Goal: Find specific page/section: Find specific page/section

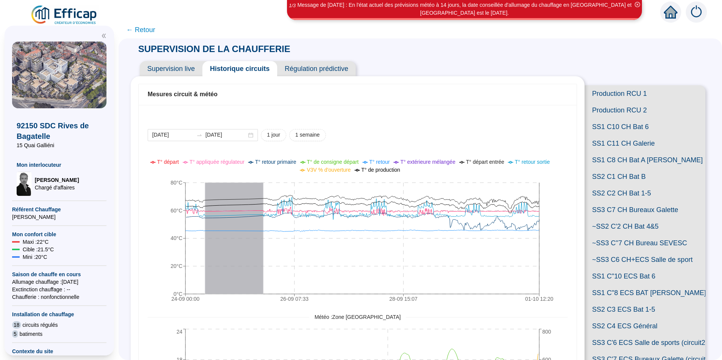
scroll to position [50, 0]
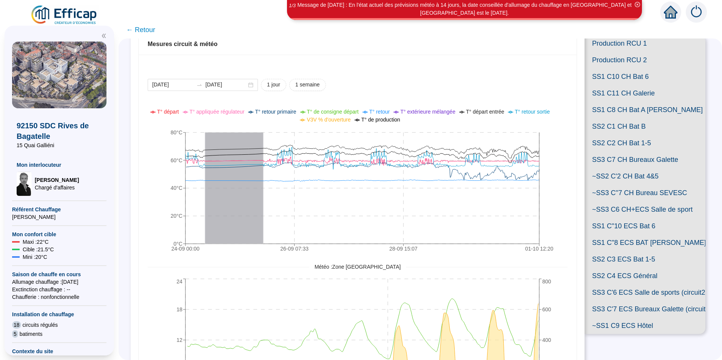
click at [155, 35] on span "← Retour" at bounding box center [140, 30] width 29 height 11
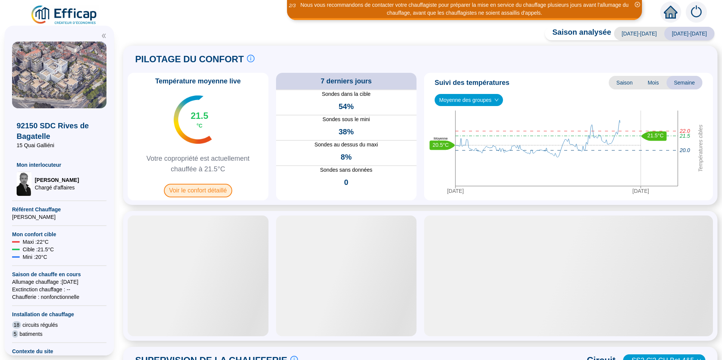
click at [221, 189] on span "Voir le confort détaillé" at bounding box center [198, 191] width 68 height 14
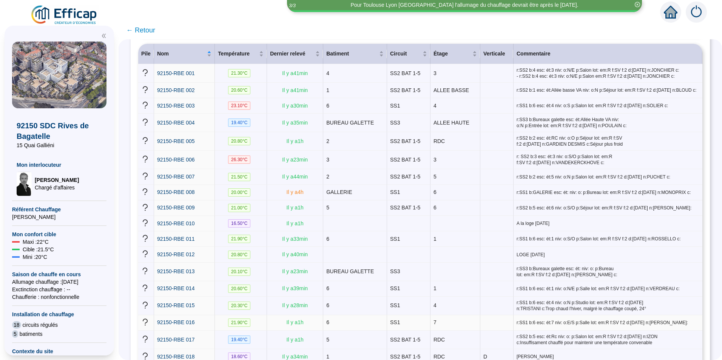
scroll to position [151, 0]
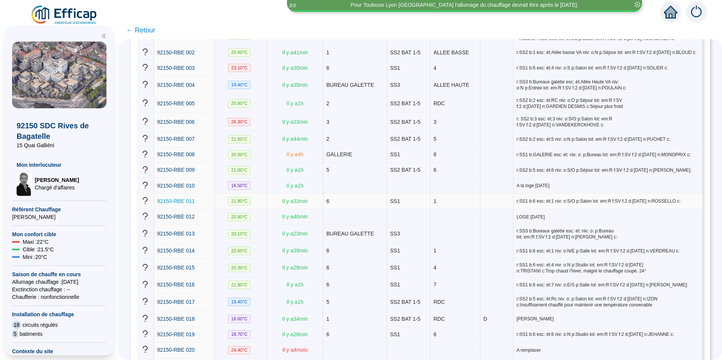
click at [195, 199] on span "92150-RBE 011" at bounding box center [176, 201] width 38 height 6
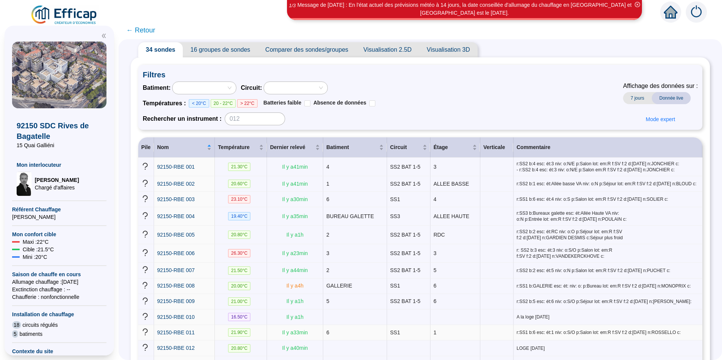
scroll to position [38, 0]
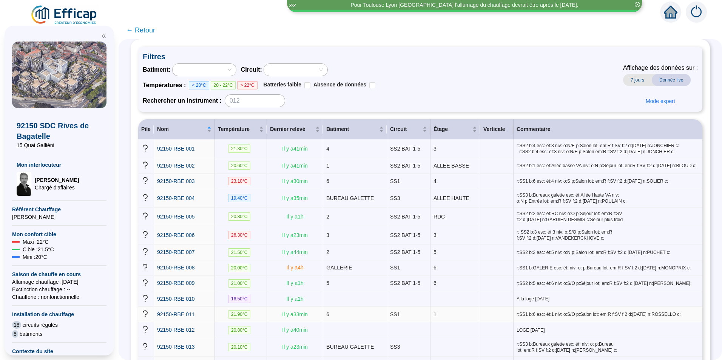
click at [208, 311] on div "92150-RBE 011" at bounding box center [184, 315] width 54 height 8
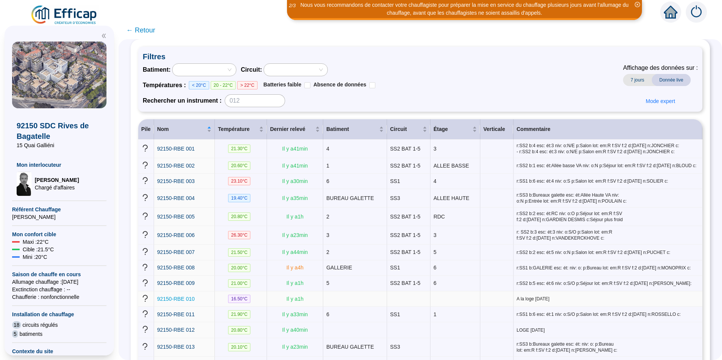
click at [181, 296] on span "92150-RBE 010" at bounding box center [176, 299] width 38 height 6
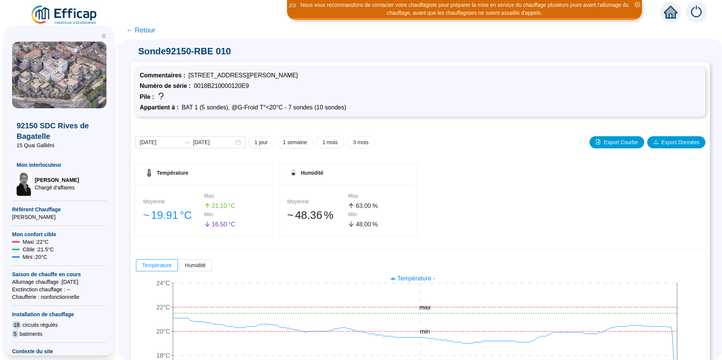
click at [141, 31] on span "← Retour" at bounding box center [140, 30] width 29 height 11
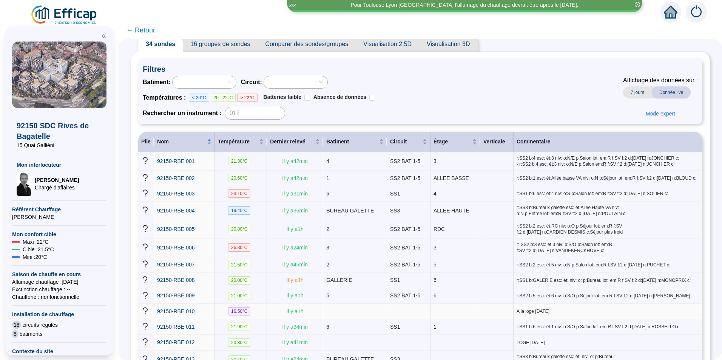
scroll to position [38, 0]
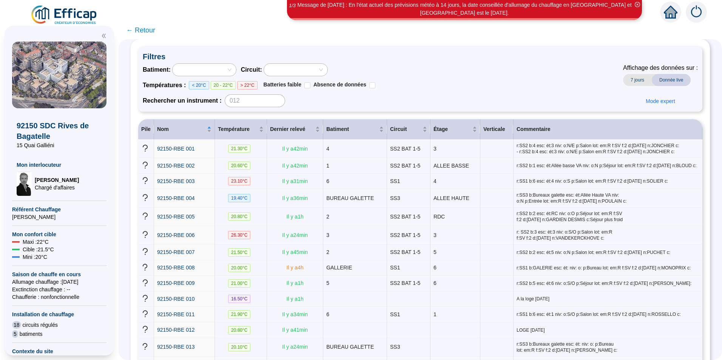
click at [696, 17] on img at bounding box center [696, 12] width 21 height 21
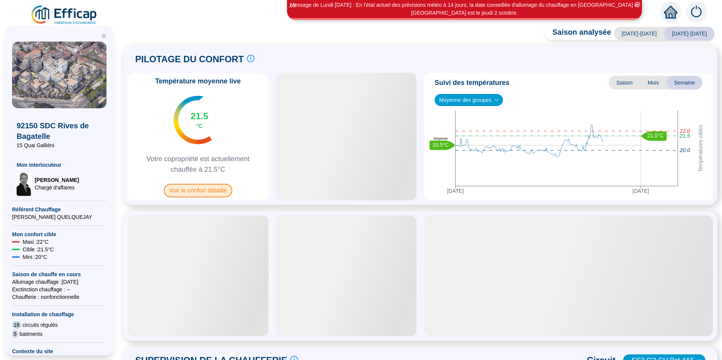
click at [186, 188] on span "Voir le confort détaillé" at bounding box center [198, 191] width 68 height 14
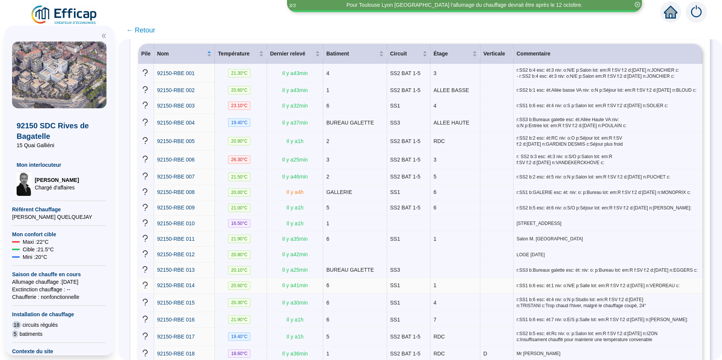
scroll to position [151, 0]
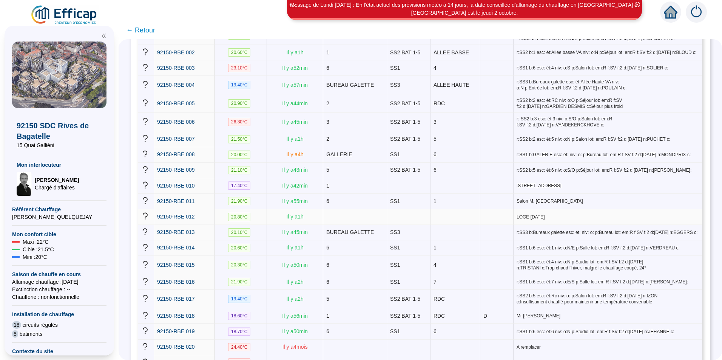
click at [277, 213] on td "Il y a 1 h" at bounding box center [295, 216] width 56 height 15
click at [357, 84] on span "BUREAU GALETTE" at bounding box center [350, 85] width 48 height 6
